Goal: Register for event/course

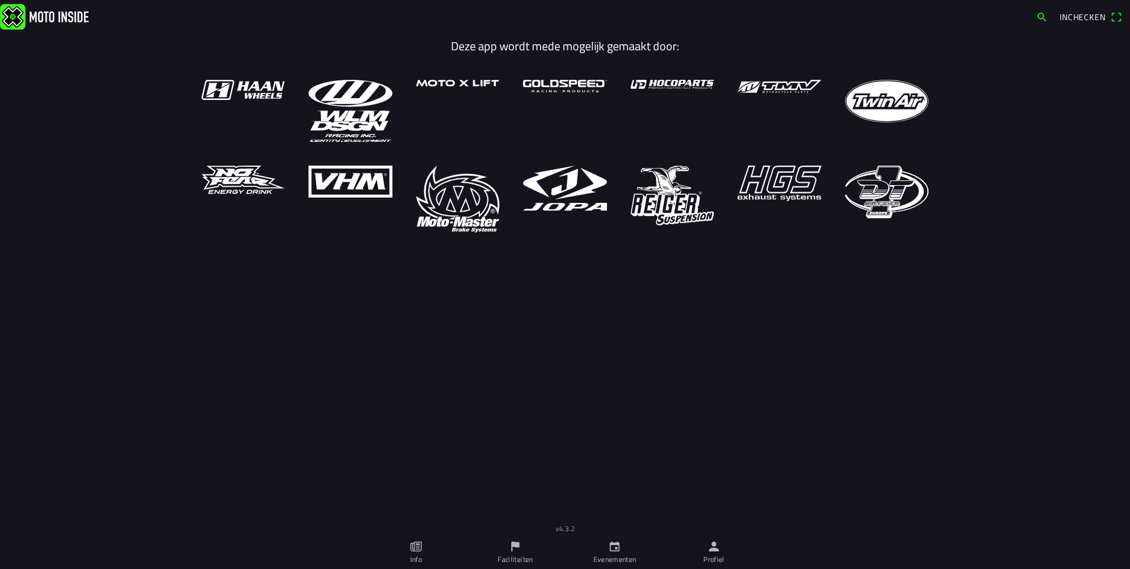
click at [1101, 21] on span "Inchecken" at bounding box center [1083, 17] width 46 height 12
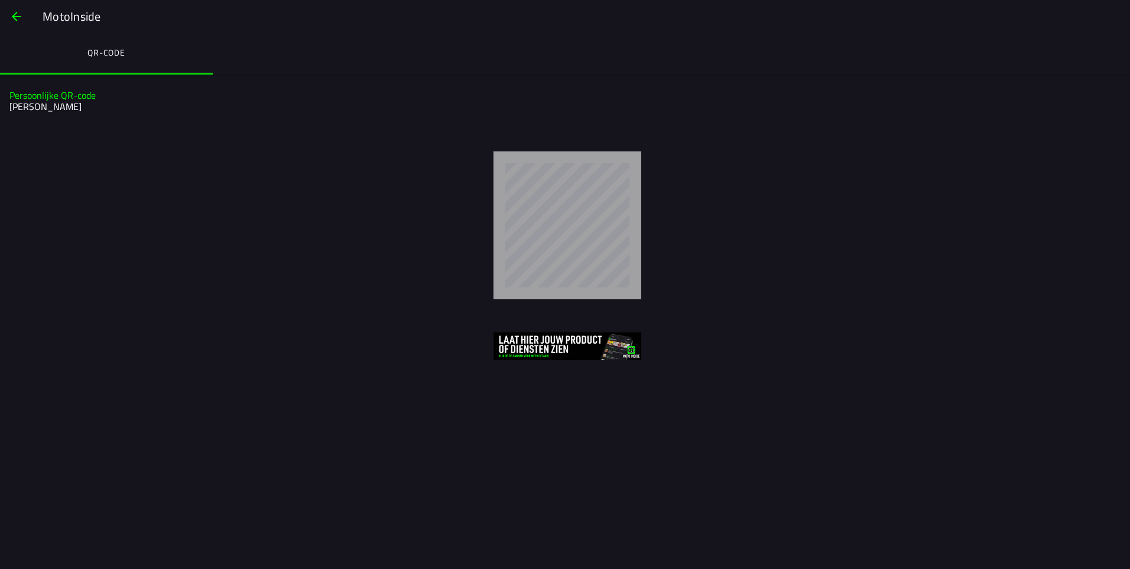
click at [11, 12] on span "button" at bounding box center [16, 16] width 14 height 28
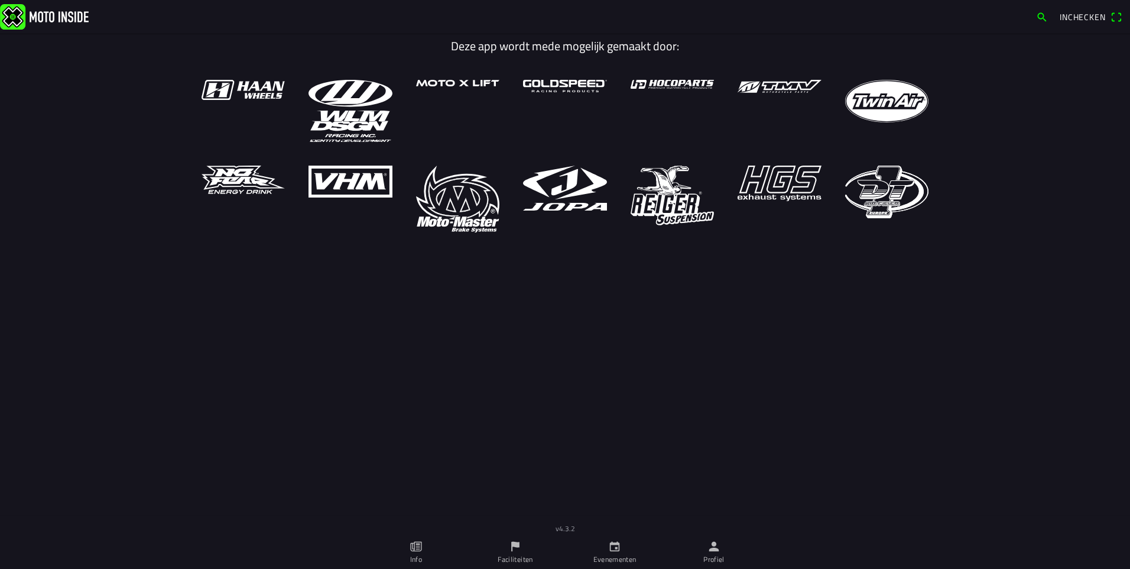
click at [597, 544] on link "Evenementen" at bounding box center [614, 552] width 99 height 33
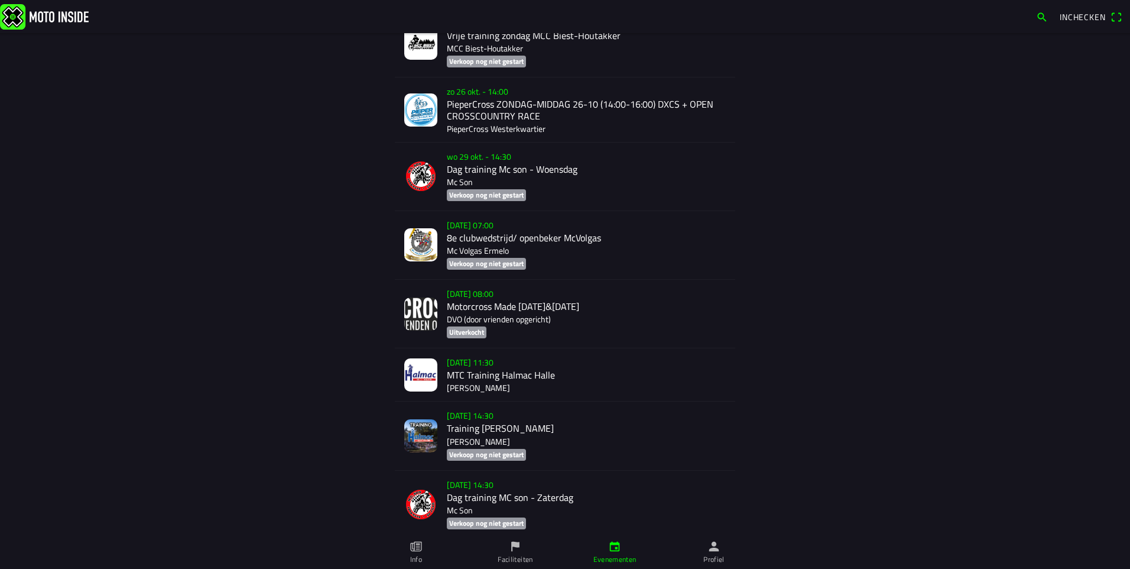
scroll to position [2208, 0]
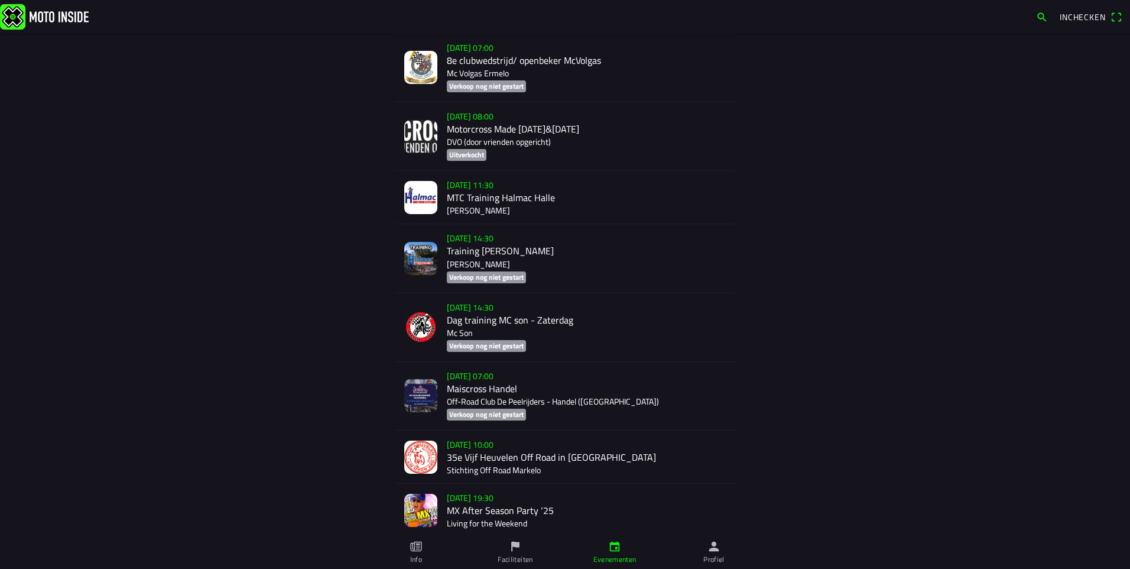
click at [473, 383] on div "[DATE] 07:00 Maiscross Handel Off-Road Club De Peelrijders - Handel ([GEOGRAPHI…" at bounding box center [586, 396] width 279 height 68
